Goal: Task Accomplishment & Management: Use online tool/utility

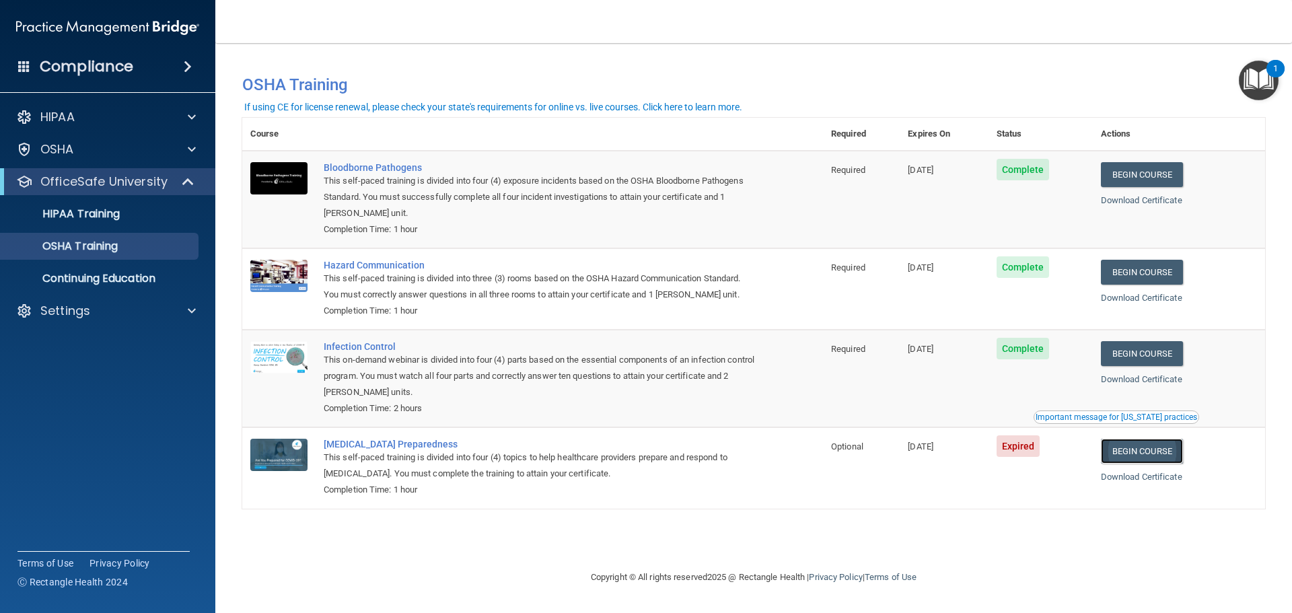
click at [1151, 454] on link "Begin Course" at bounding box center [1142, 451] width 82 height 25
click at [1259, 79] on img "Open Resource Center, 1 new notification" at bounding box center [1259, 81] width 40 height 40
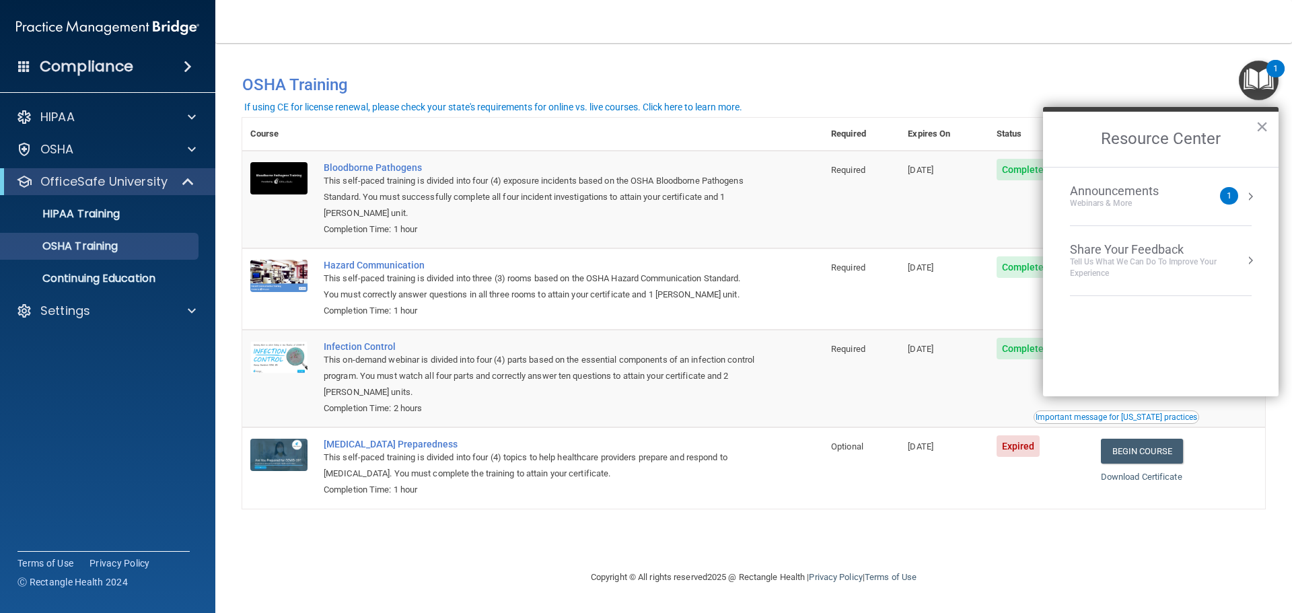
click at [1173, 206] on div "Webinars & More" at bounding box center [1128, 203] width 116 height 11
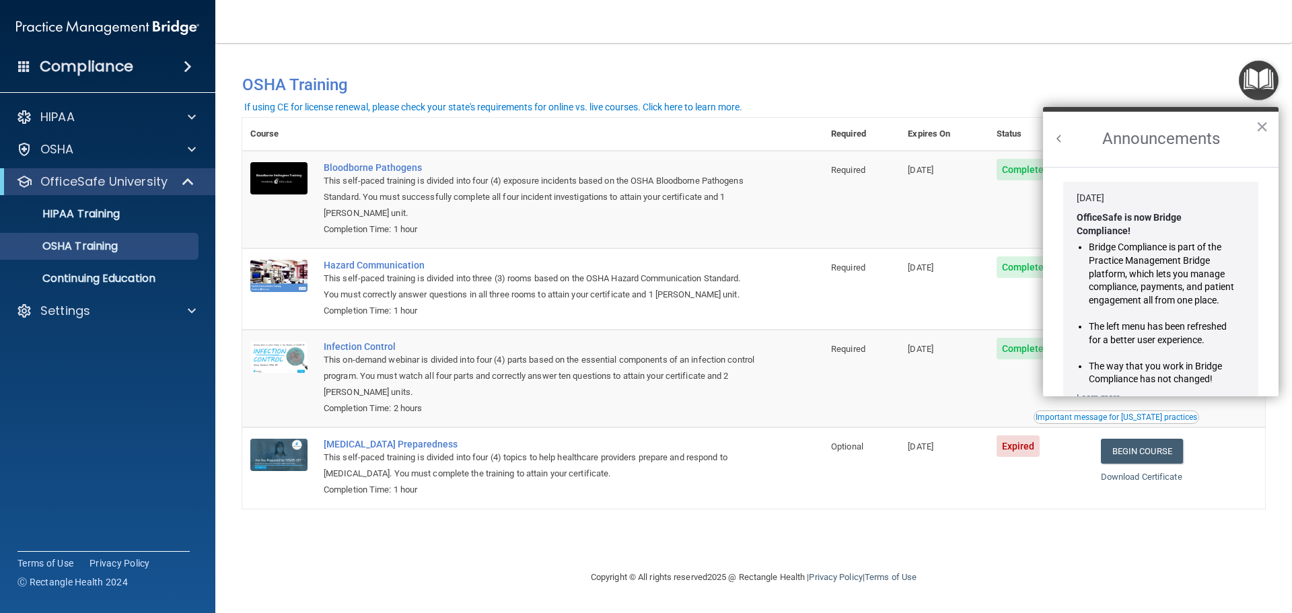
scroll to position [236, 0]
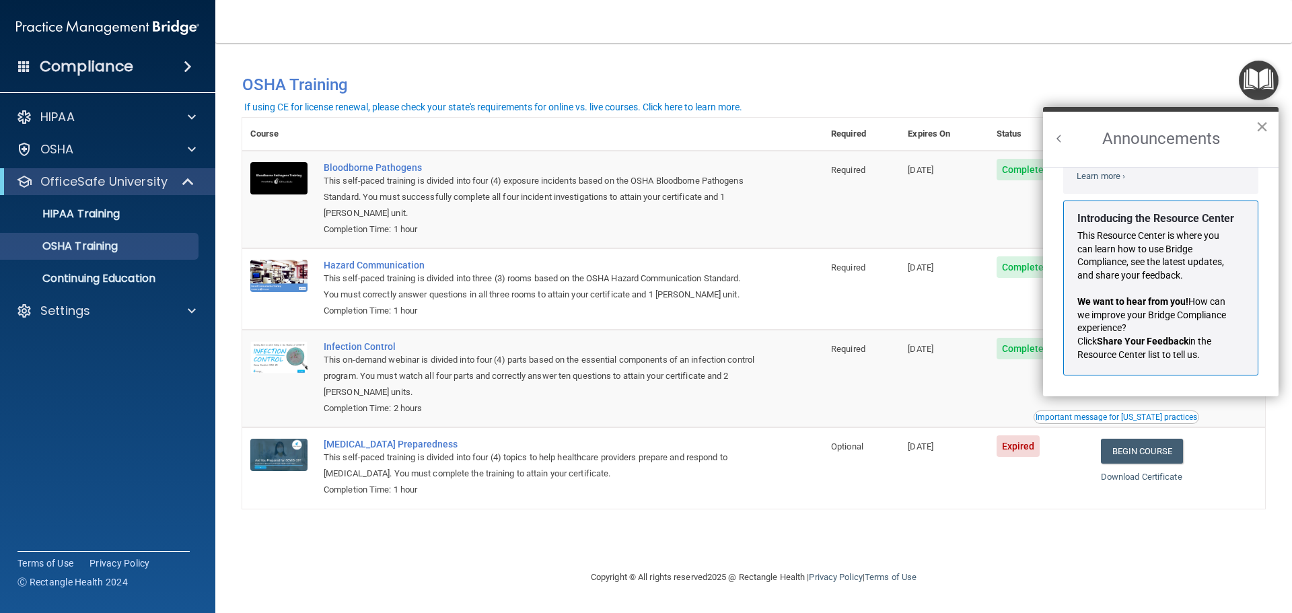
click at [1265, 123] on button "×" at bounding box center [1262, 127] width 13 height 22
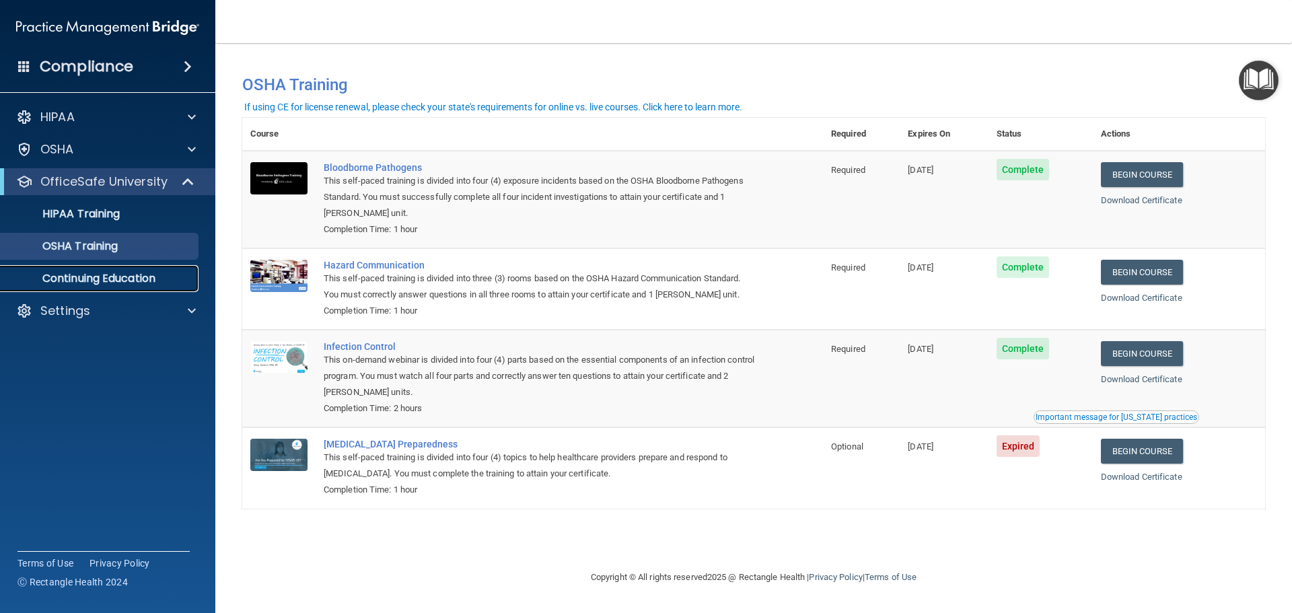
click at [71, 275] on p "Continuing Education" at bounding box center [101, 278] width 184 height 13
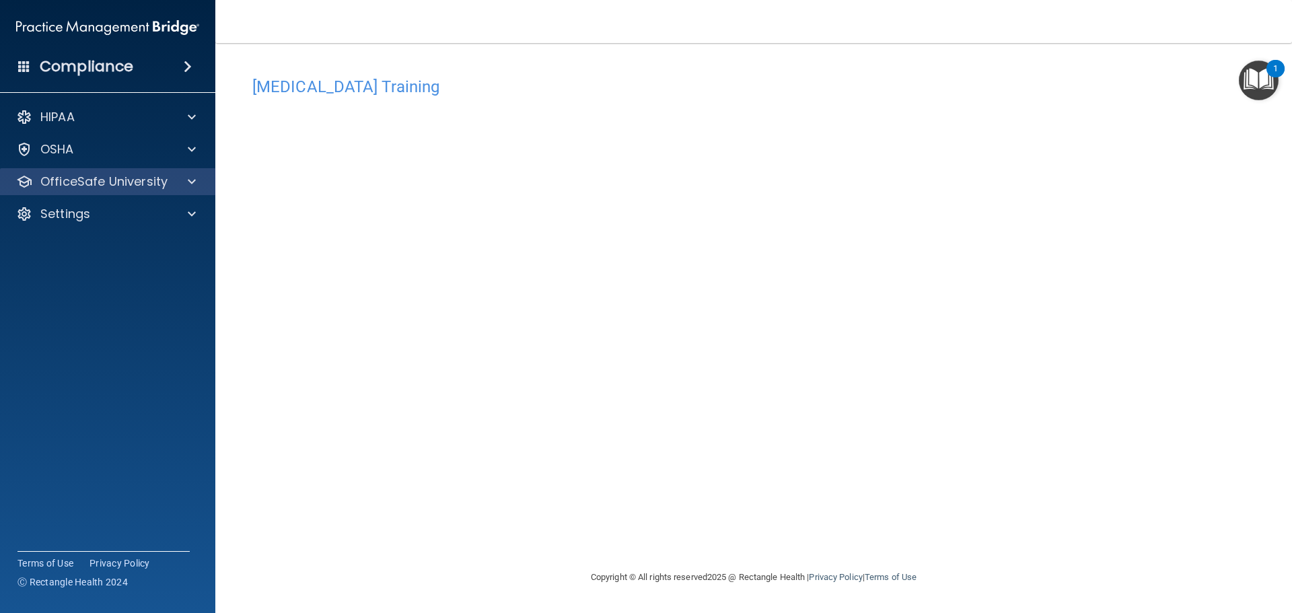
click at [100, 190] on div "OfficeSafe University" at bounding box center [108, 181] width 216 height 27
click at [191, 184] on span at bounding box center [192, 182] width 8 height 16
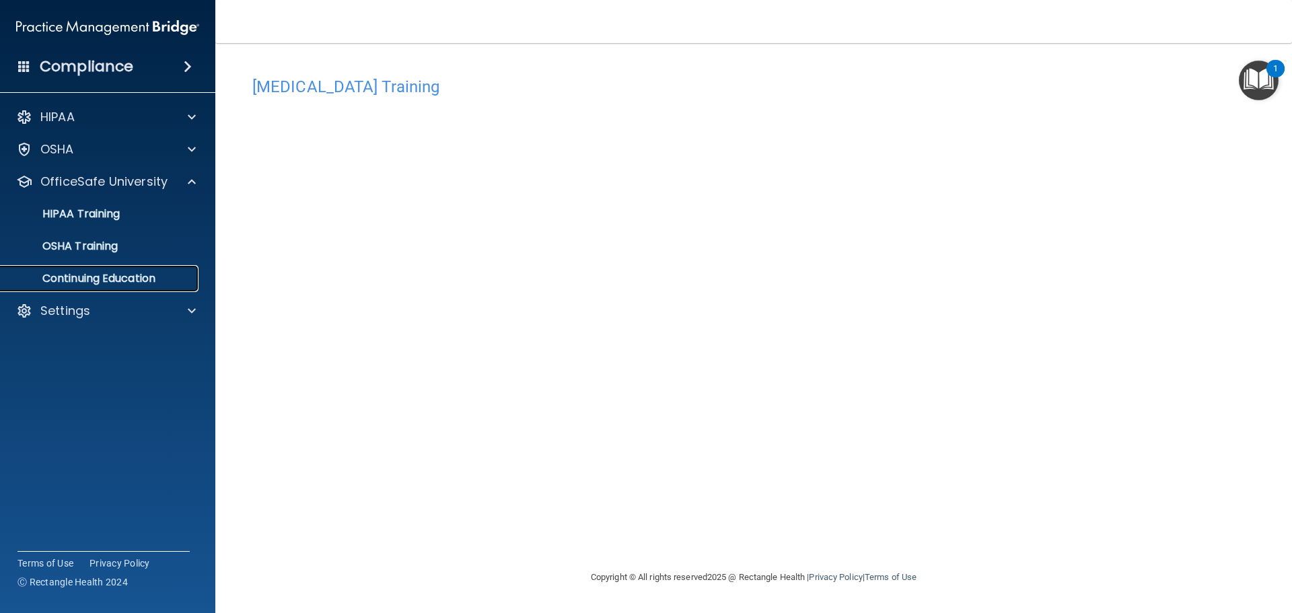
click at [112, 280] on p "Continuing Education" at bounding box center [101, 278] width 184 height 13
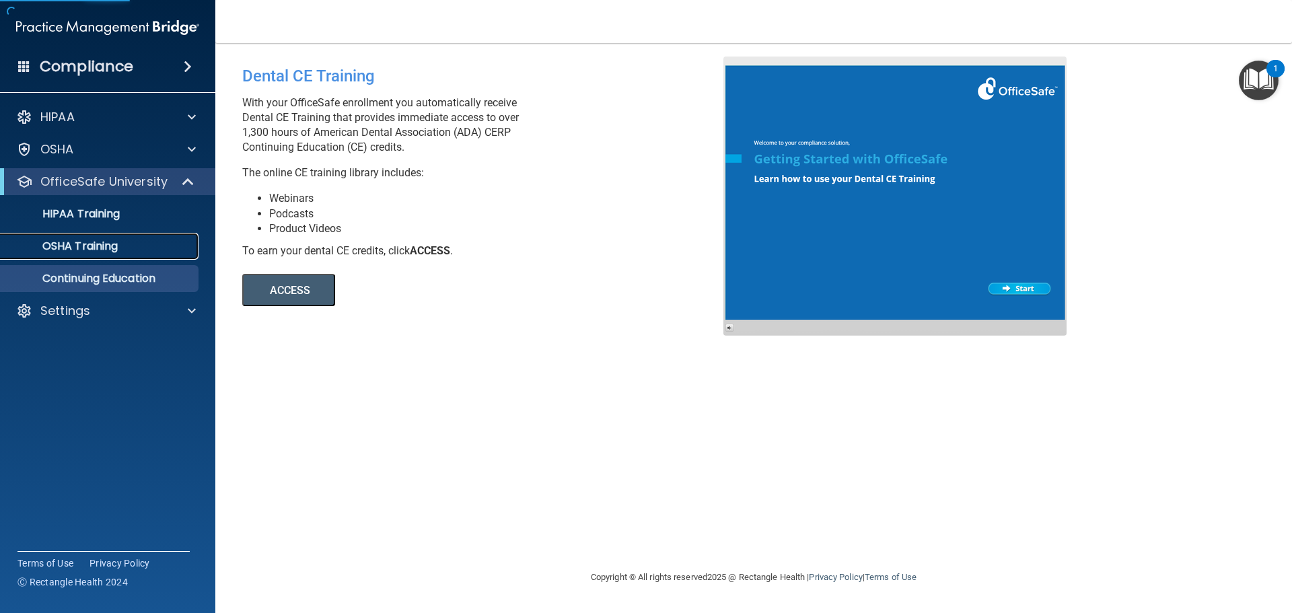
click at [95, 248] on p "OSHA Training" at bounding box center [63, 246] width 109 height 13
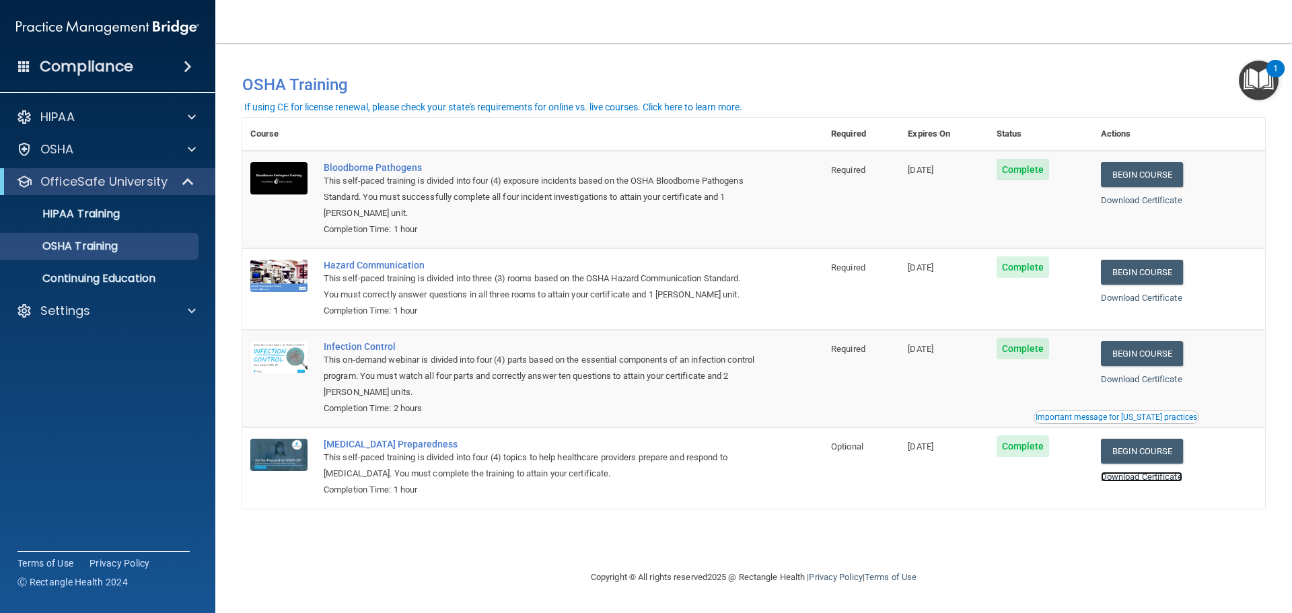
click at [1159, 478] on link "Download Certificate" at bounding box center [1141, 477] width 81 height 10
